Goal: Task Accomplishment & Management: Manage account settings

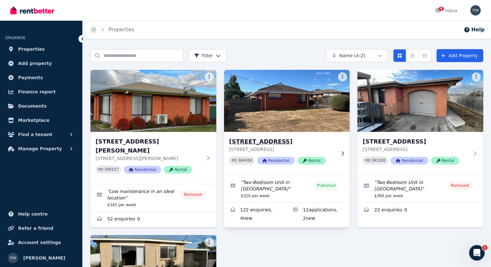
click at [264, 140] on h3 "[STREET_ADDRESS]" at bounding box center [282, 141] width 107 height 9
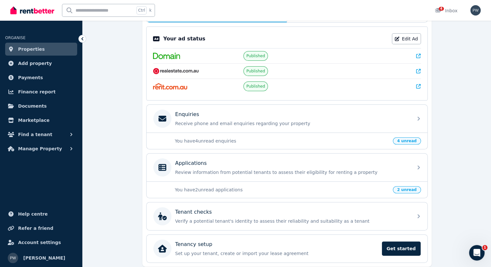
scroll to position [129, 0]
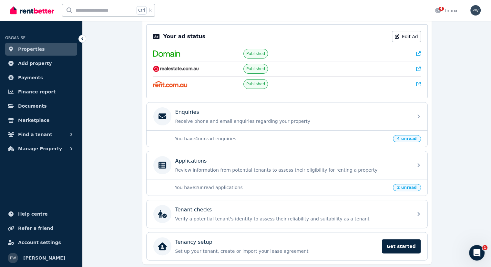
click at [215, 186] on p "You have 2 unread applications" at bounding box center [282, 187] width 214 height 6
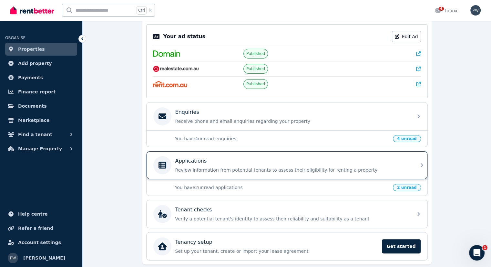
click at [371, 168] on p "Review information from potential tenants to assess their eligibility for renti…" at bounding box center [292, 170] width 234 height 6
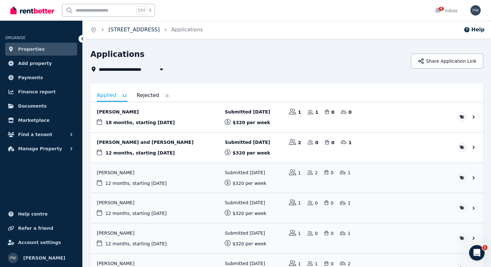
click at [154, 28] on link "[STREET_ADDRESS]" at bounding box center [133, 29] width 51 height 6
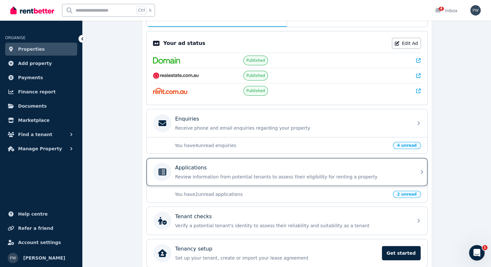
scroll to position [129, 0]
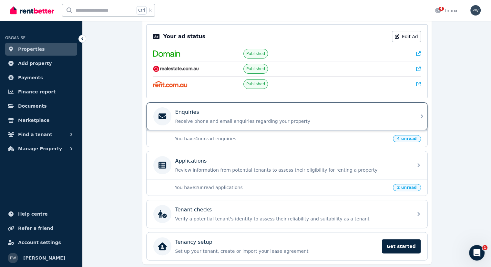
click at [207, 116] on div "Enquiries Receive phone and email enquiries regarding your property" at bounding box center [292, 116] width 234 height 16
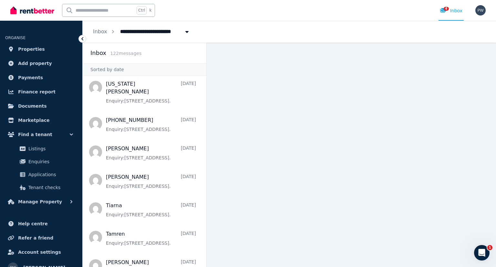
scroll to position [355, 0]
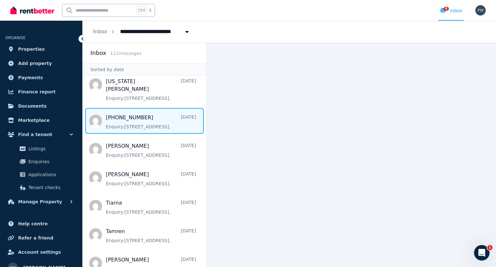
click at [122, 108] on span "Message list" at bounding box center [145, 121] width 124 height 26
